Goal: Task Accomplishment & Management: Manage account settings

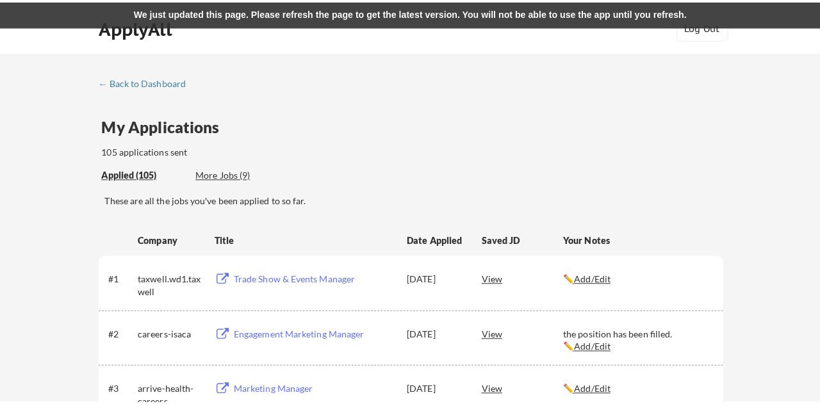
scroll to position [715, 0]
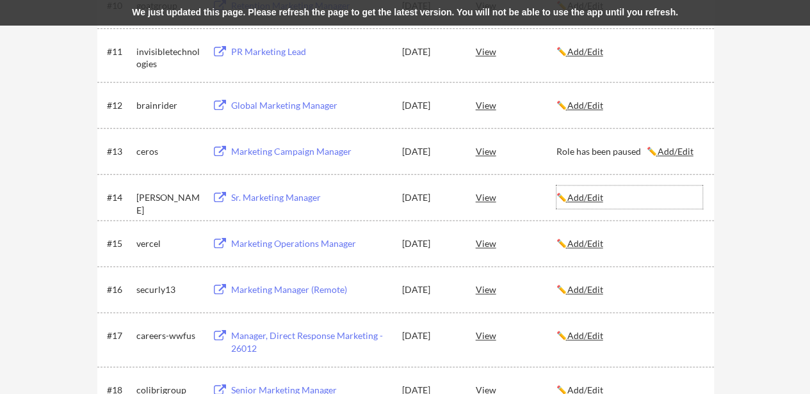
click at [594, 195] on u "Add/Edit" at bounding box center [585, 197] width 36 height 11
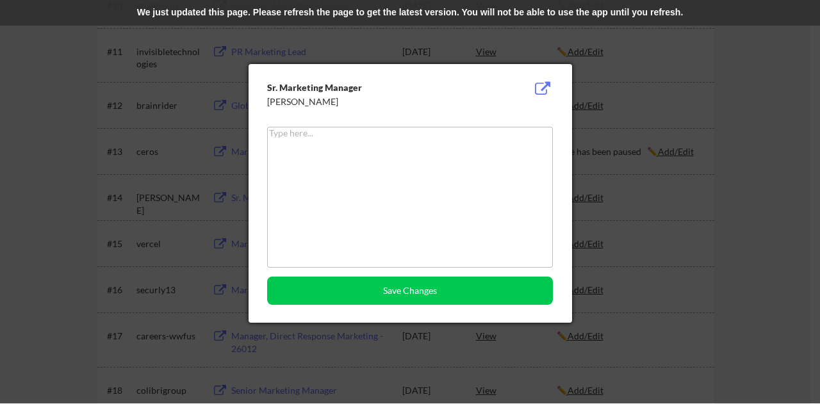
click at [481, 170] on textarea at bounding box center [410, 197] width 286 height 141
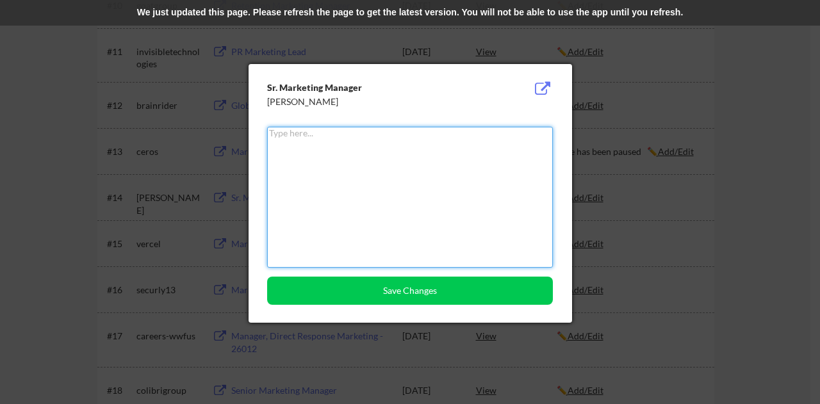
paste textarea "Rejected"
type textarea "Rejected"
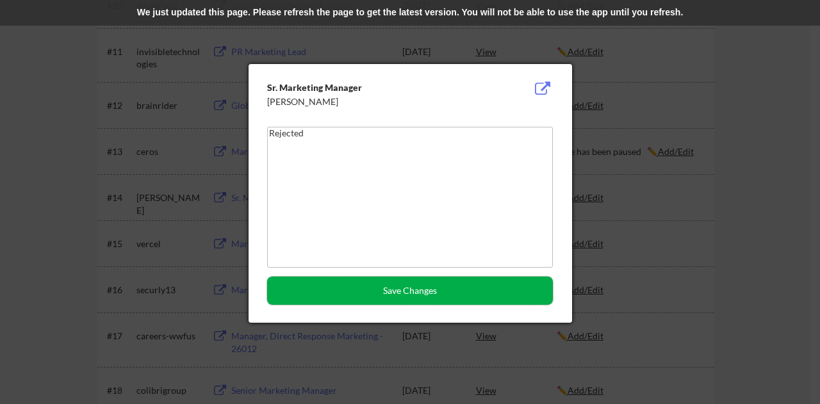
click at [433, 296] on button "Save Changes" at bounding box center [410, 291] width 286 height 28
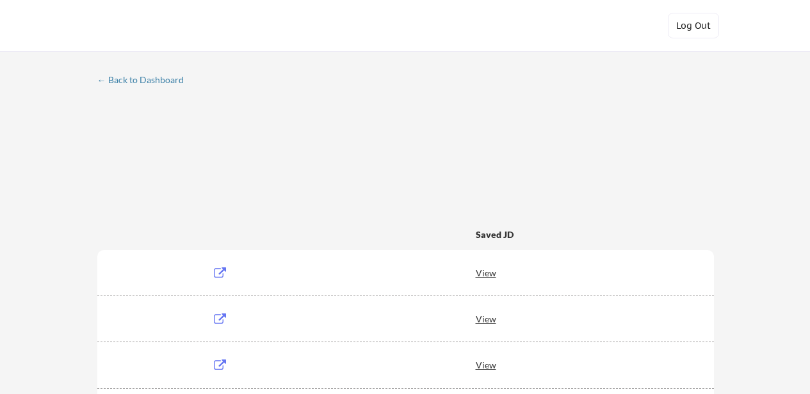
scroll to position [715, 0]
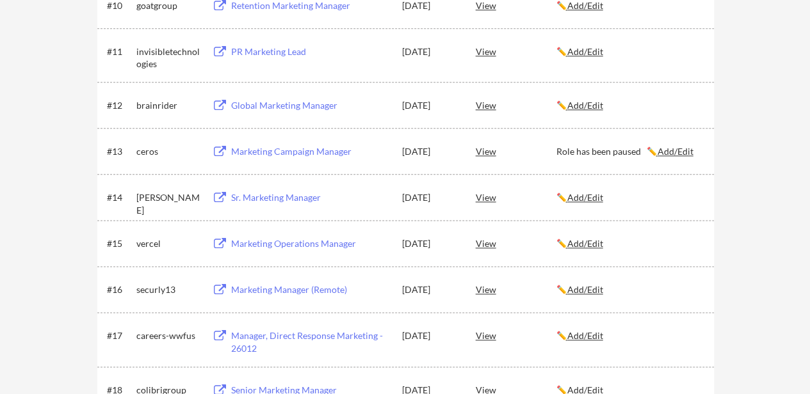
click at [603, 199] on u "Add/Edit" at bounding box center [585, 197] width 36 height 11
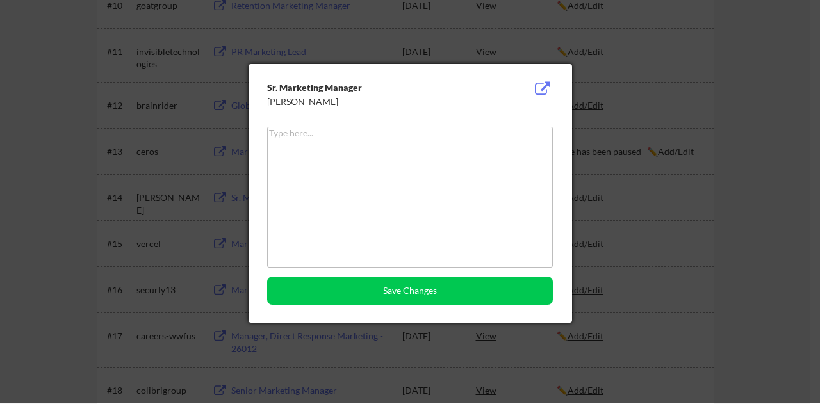
click at [481, 170] on textarea at bounding box center [410, 197] width 286 height 141
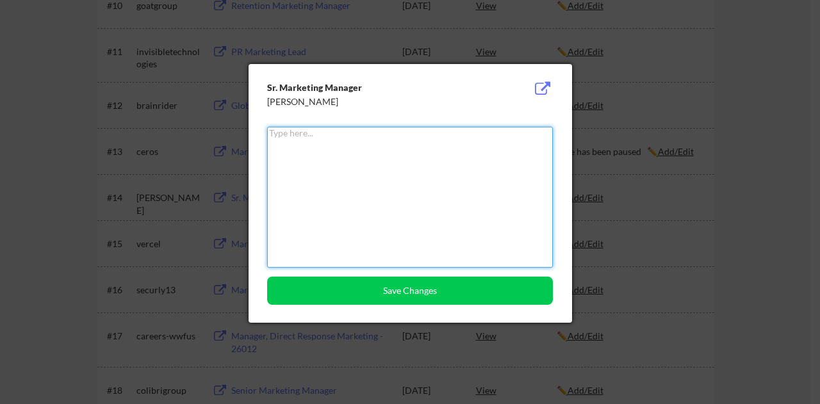
paste textarea "Rejected"
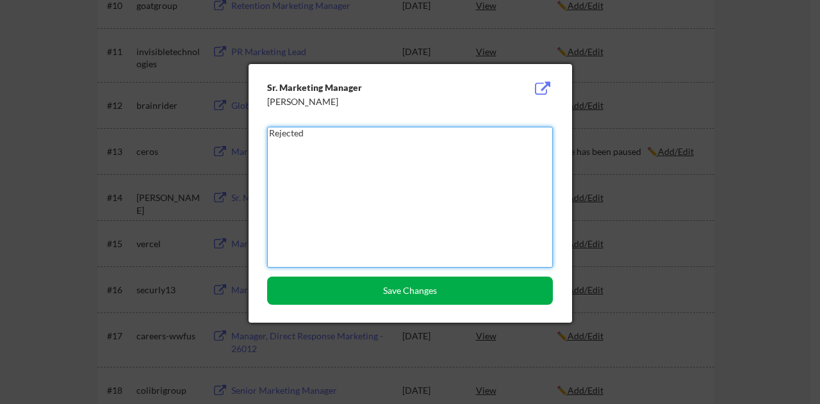
type textarea "Rejected"
click at [378, 291] on button "Save Changes" at bounding box center [410, 291] width 286 height 28
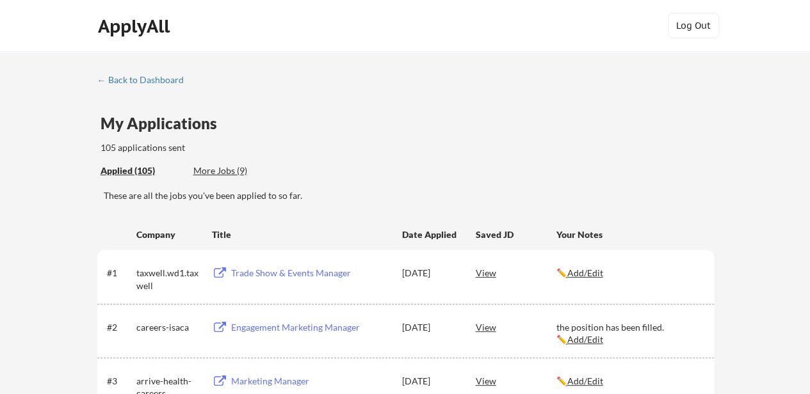
scroll to position [3929, 0]
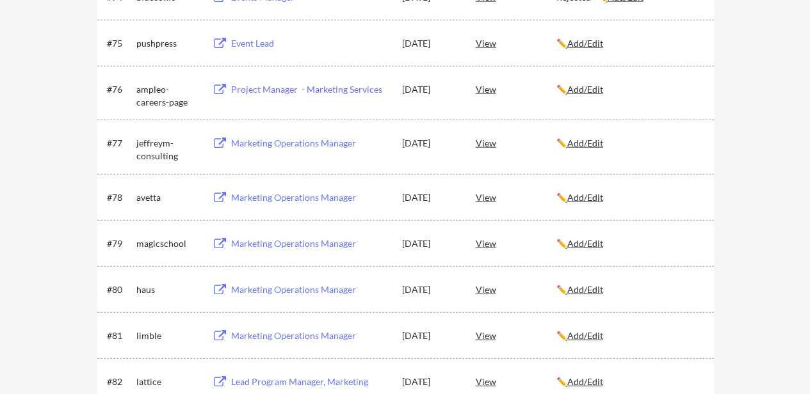
click at [602, 198] on u "Add/Edit" at bounding box center [585, 197] width 36 height 11
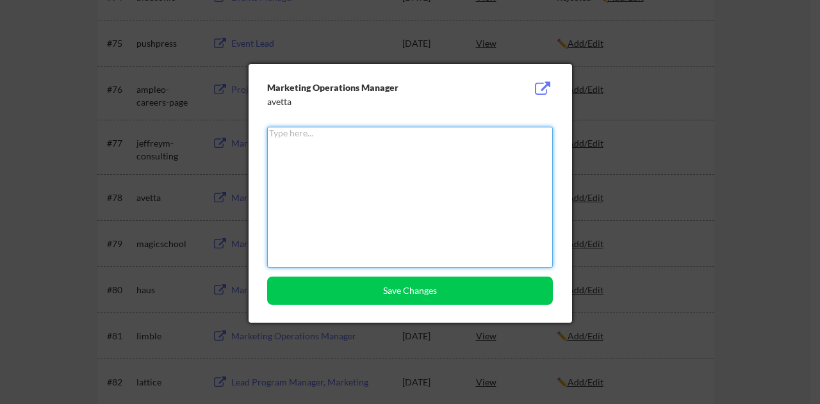
click at [517, 183] on textarea at bounding box center [410, 197] width 286 height 141
paste textarea "Rejected"
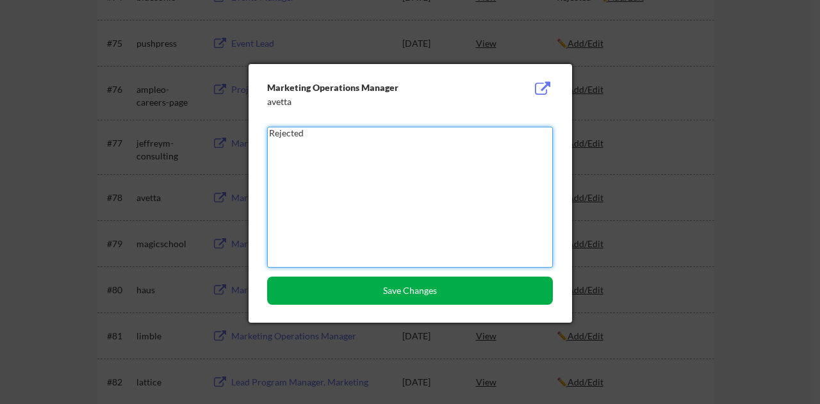
type textarea "Rejected"
click at [426, 291] on button "Save Changes" at bounding box center [410, 291] width 286 height 28
